Goal: Understand process/instructions: Learn how to perform a task or action

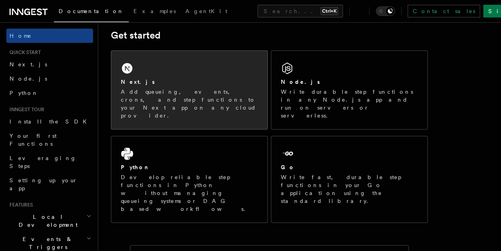
scroll to position [79, 0]
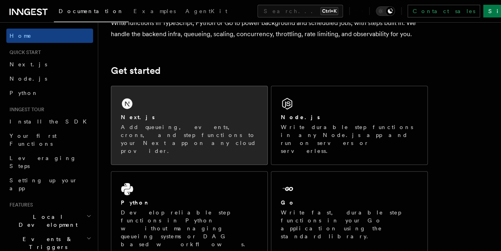
click at [214, 121] on div "Next.js" at bounding box center [189, 117] width 137 height 8
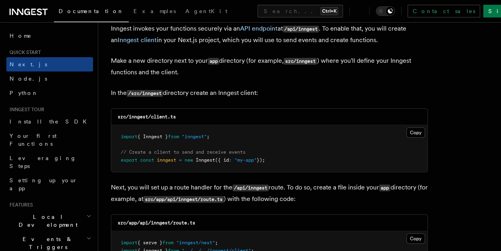
scroll to position [991, 0]
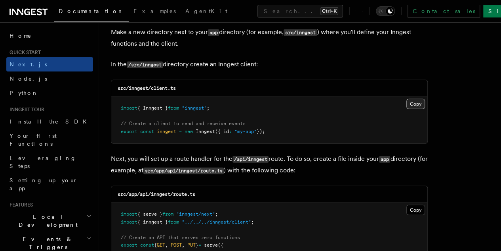
click at [384, 96] on div "Copy Copied import { Inngest } from "inngest" ; // Create a client to send and …" at bounding box center [269, 119] width 316 height 47
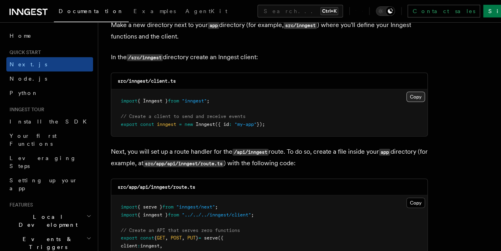
click at [407, 92] on button "Copy Copied" at bounding box center [416, 97] width 19 height 10
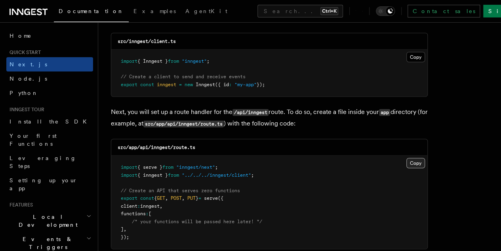
click at [407, 158] on button "Copy Copied" at bounding box center [416, 163] width 19 height 10
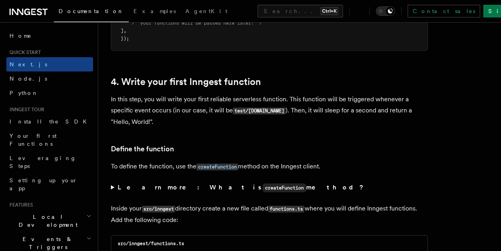
scroll to position [1355, 0]
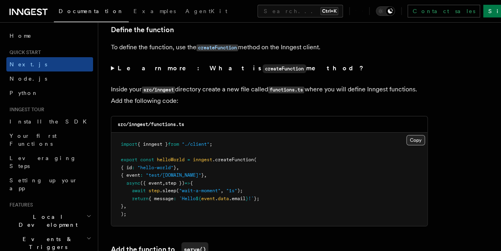
click at [407, 135] on button "Copy Copied" at bounding box center [416, 140] width 19 height 10
